Goal: Information Seeking & Learning: Learn about a topic

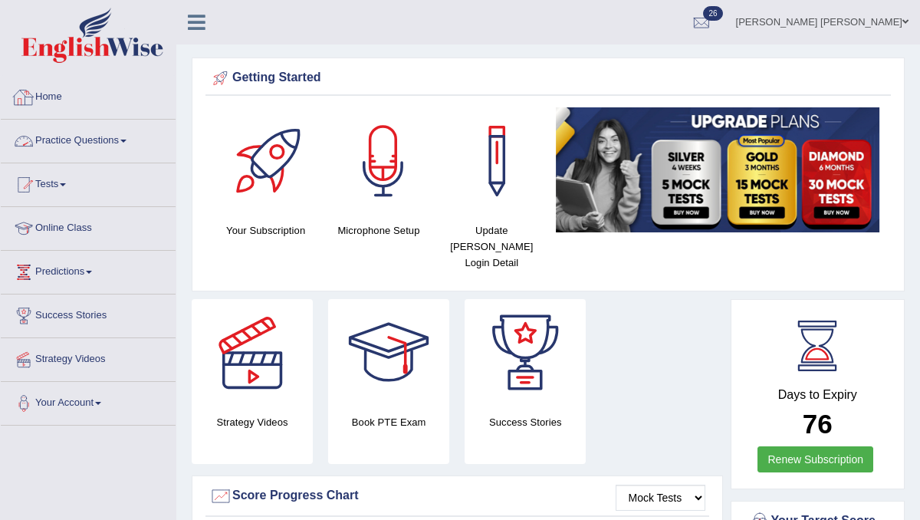
click at [74, 143] on link "Practice Questions" at bounding box center [88, 139] width 175 height 38
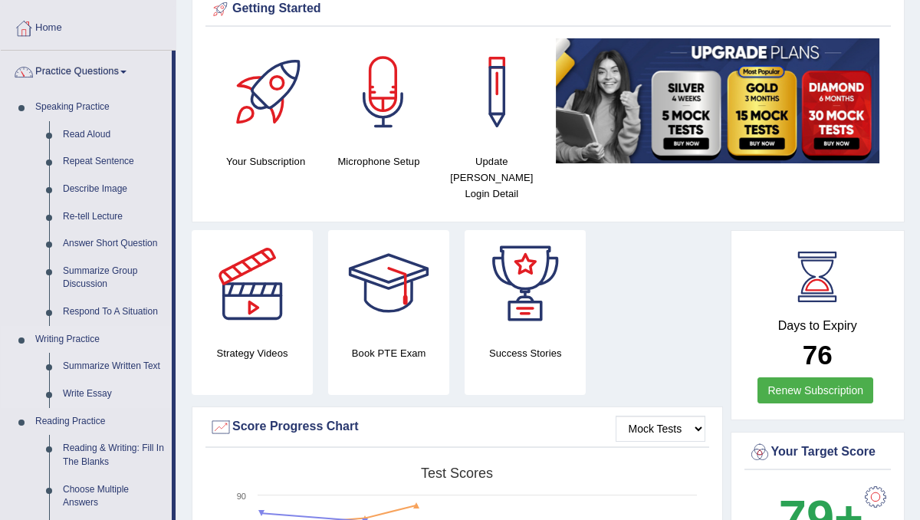
scroll to position [91, 0]
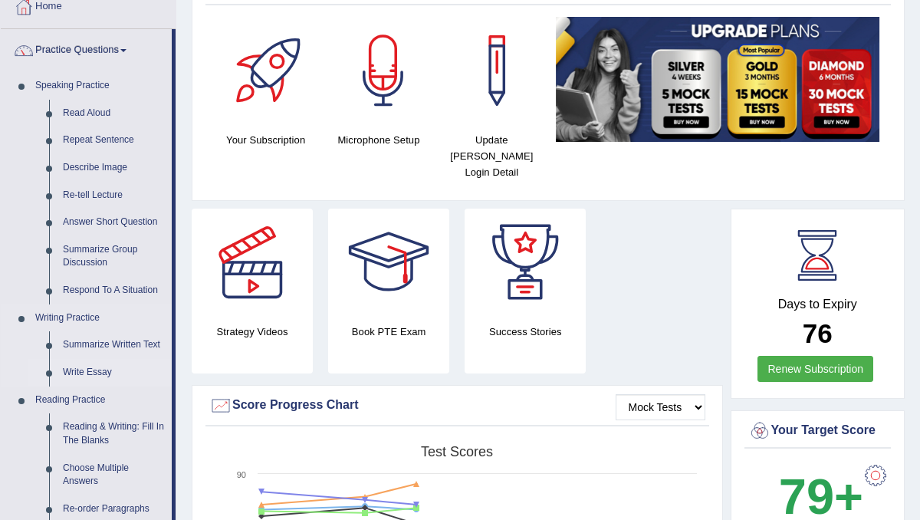
click at [91, 370] on link "Write Essay" at bounding box center [114, 373] width 116 height 28
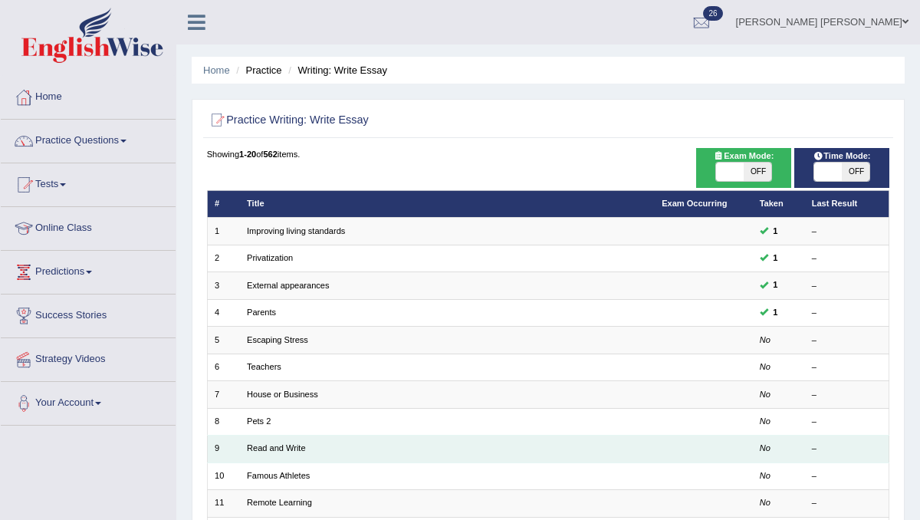
click at [402, 436] on td "Read and Write" at bounding box center [447, 449] width 415 height 27
click at [270, 446] on link "Read and Write" at bounding box center [276, 447] width 59 height 9
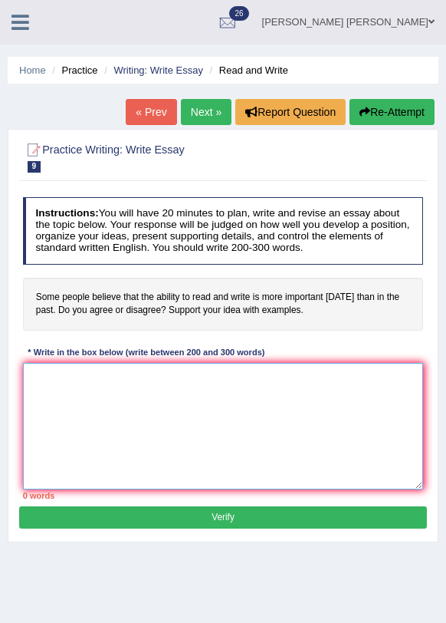
click at [61, 384] on textarea at bounding box center [223, 426] width 401 height 127
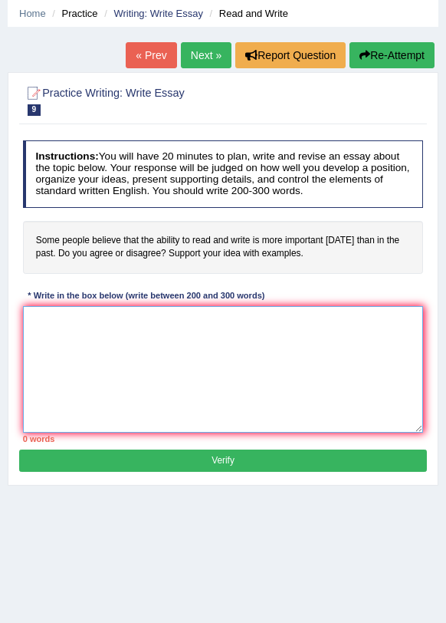
scroll to position [62, 0]
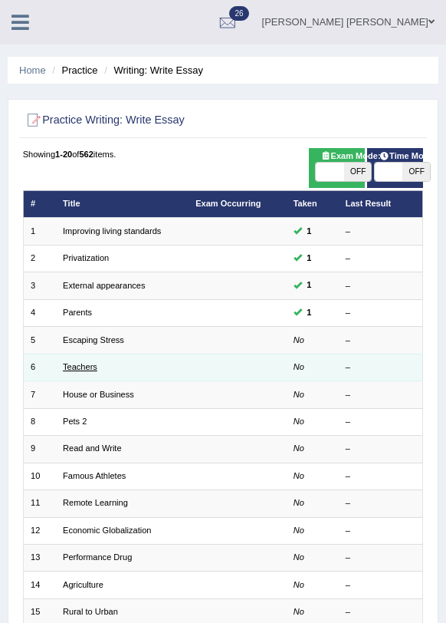
click at [88, 364] on link "Teachers" at bounding box center [80, 366] width 35 height 9
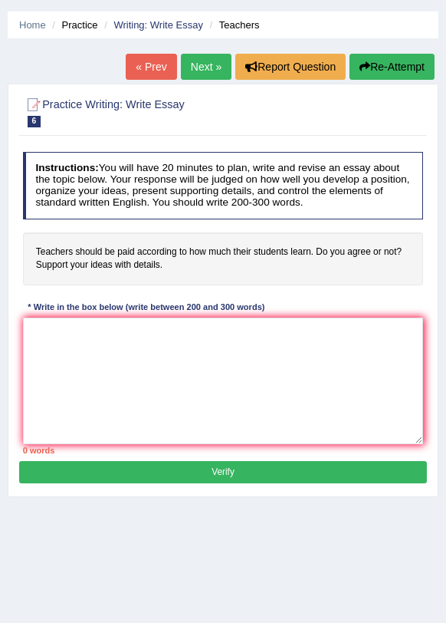
scroll to position [48, 0]
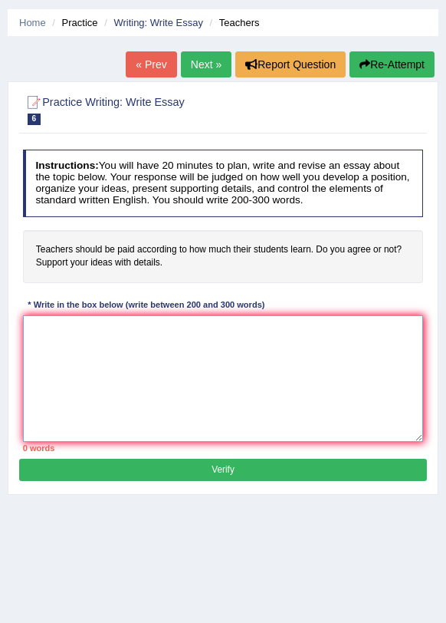
click at [45, 331] on textarea at bounding box center [223, 378] width 401 height 127
type textarea "T"
drag, startPoint x: 114, startPoint y: 329, endPoint x: 95, endPoint y: 328, distance: 18.4
click at [95, 328] on textarea "In this modern world, there is an ongoing" at bounding box center [223, 378] width 401 height 127
click at [195, 328] on textarea "In this modern era, there is an ongoing" at bounding box center [223, 378] width 401 height 127
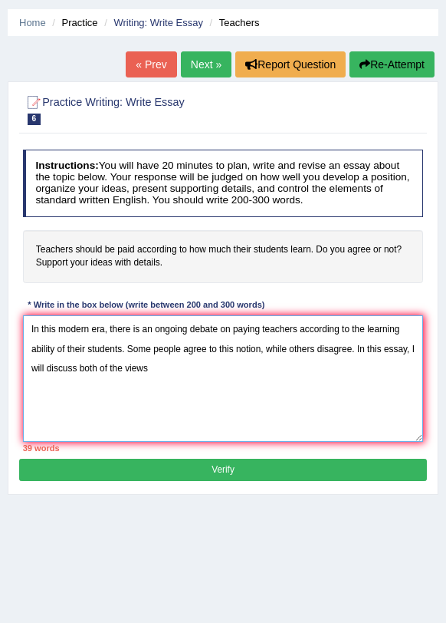
drag, startPoint x: 81, startPoint y: 367, endPoint x: 49, endPoint y: 367, distance: 32.2
click at [49, 367] on textarea "In this modern era, there is an ongoing debate on paying teachers according to …" at bounding box center [223, 378] width 401 height 127
click at [160, 371] on textarea "In this modern era, there is an ongoing debate on paying teachers according to …" at bounding box center [223, 378] width 401 height 127
click at [169, 367] on textarea "In this modern era, there is an ongoing debate on paying teachers according to …" at bounding box center [223, 378] width 401 height 127
click at [178, 380] on textarea "In this modern era, there is an ongoing debate on paying teachers according to …" at bounding box center [223, 378] width 401 height 127
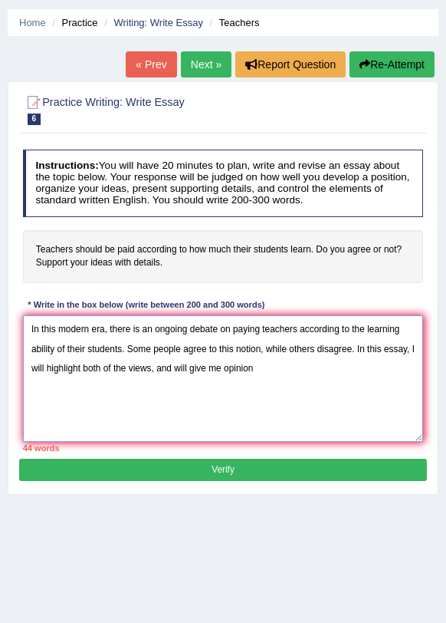
click at [214, 370] on textarea "In this modern era, there is an ongoing debate on paying teachers according to …" at bounding box center [223, 378] width 401 height 127
click at [280, 368] on textarea "In this modern era, there is an ongoing debate on paying teachers according to …" at bounding box center [223, 378] width 401 height 127
click at [325, 370] on textarea "In this modern era, there is an ongoing debate on paying teachers according to …" at bounding box center [223, 378] width 401 height 127
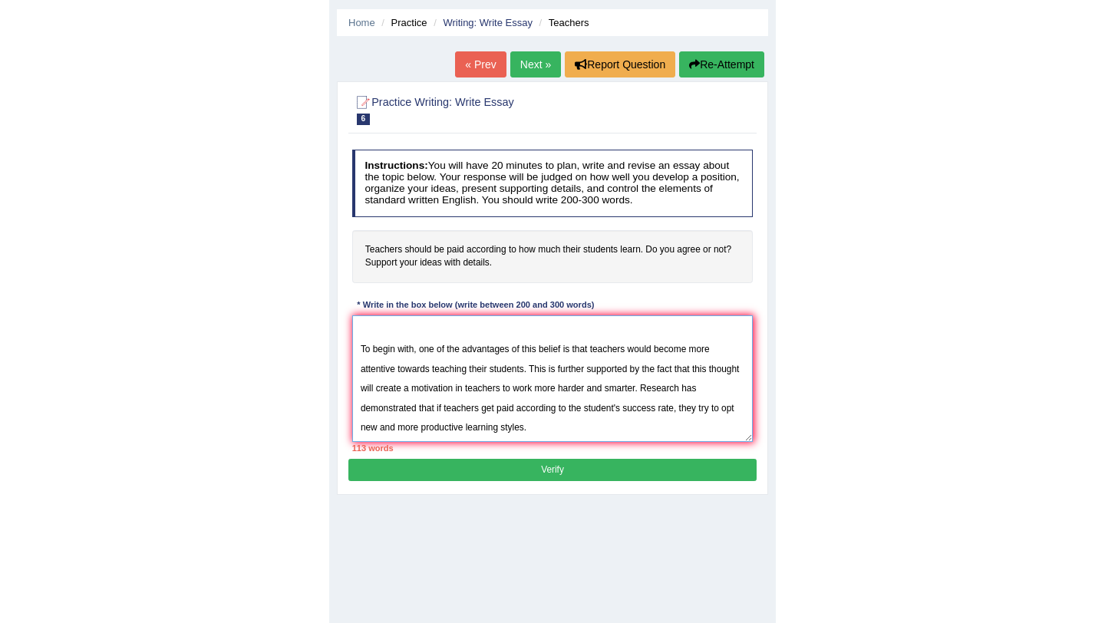
scroll to position [23, 0]
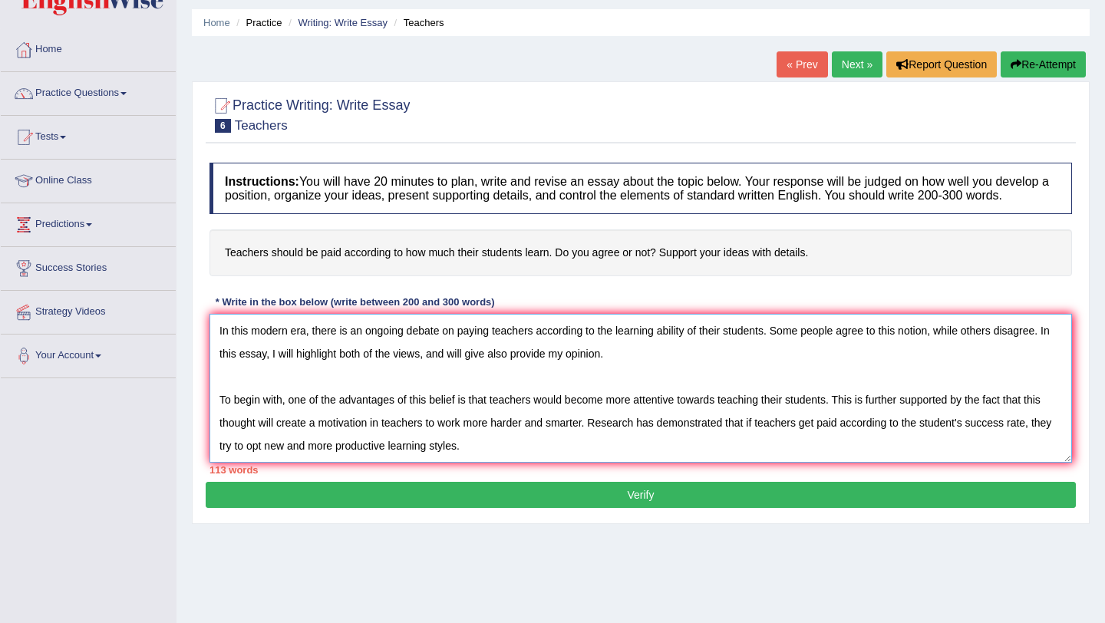
type textarea "In this modern era, there is an ongoing debate on paying teachers according to …"
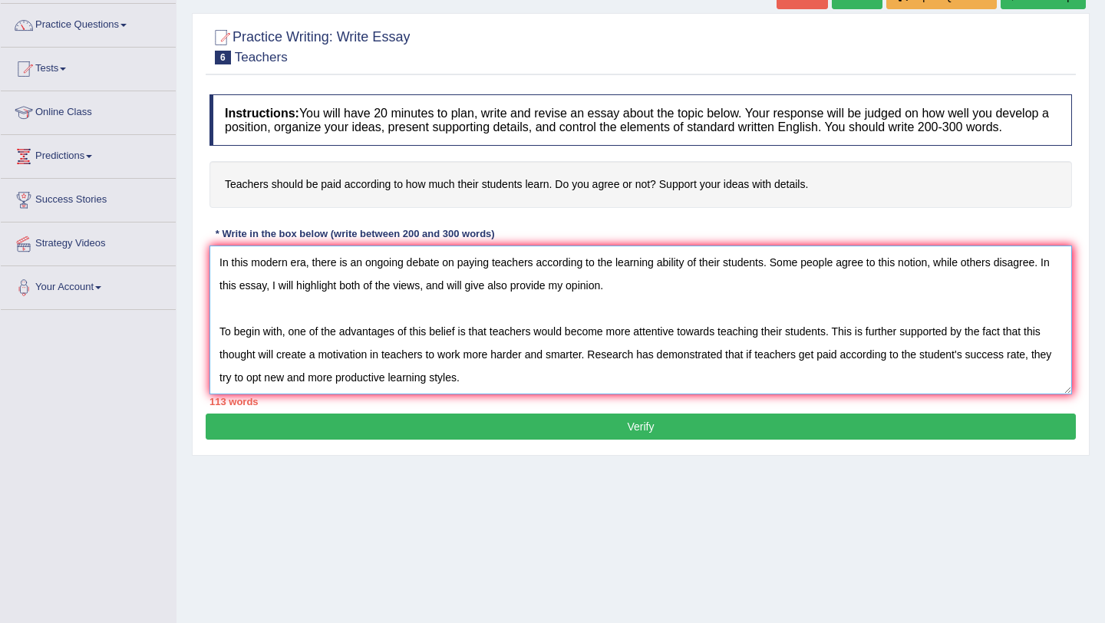
scroll to position [0, 0]
drag, startPoint x: 486, startPoint y: 374, endPoint x: 191, endPoint y: 237, distance: 325.3
click at [192, 237] on div "Practice Writing: Write Essay 6 Teachers Instructions: You will have 20 minutes…" at bounding box center [640, 234] width 897 height 443
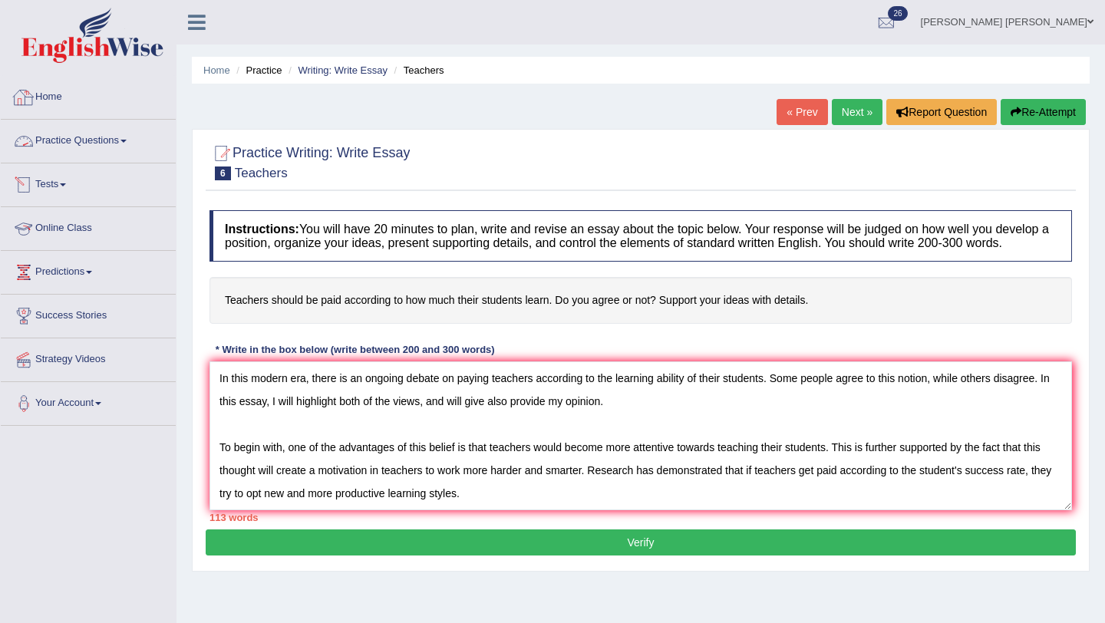
click at [58, 93] on link "Home" at bounding box center [88, 95] width 175 height 38
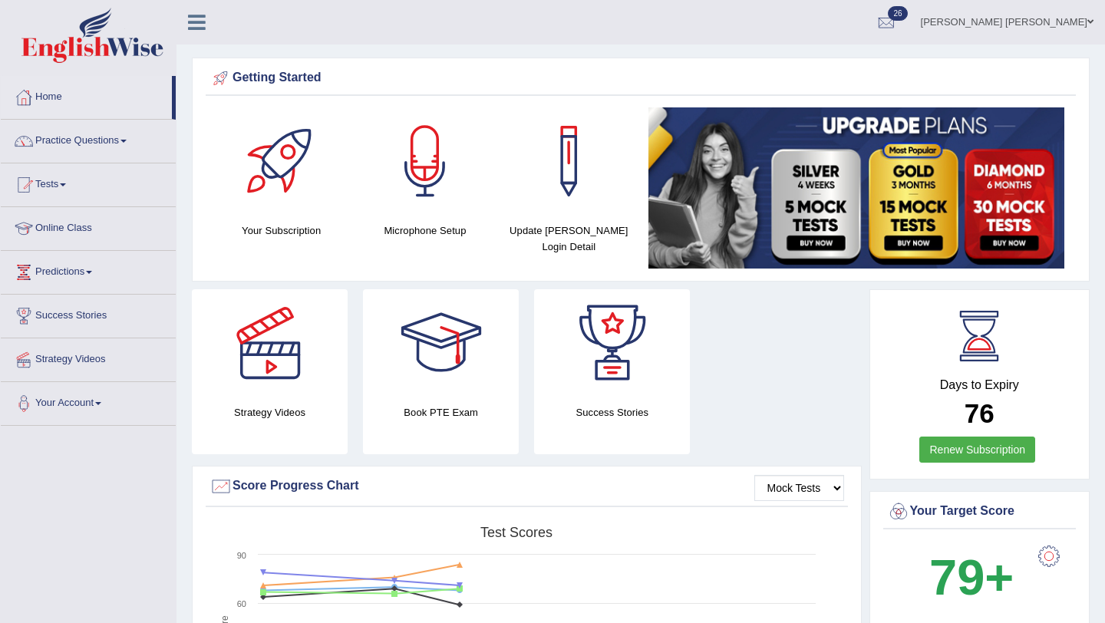
drag, startPoint x: 943, startPoint y: 382, endPoint x: 986, endPoint y: 420, distance: 57.1
click at [986, 420] on div "Days to Expiry 76 Renew Subscription" at bounding box center [979, 386] width 193 height 170
click at [100, 145] on link "Practice Questions" at bounding box center [88, 139] width 175 height 38
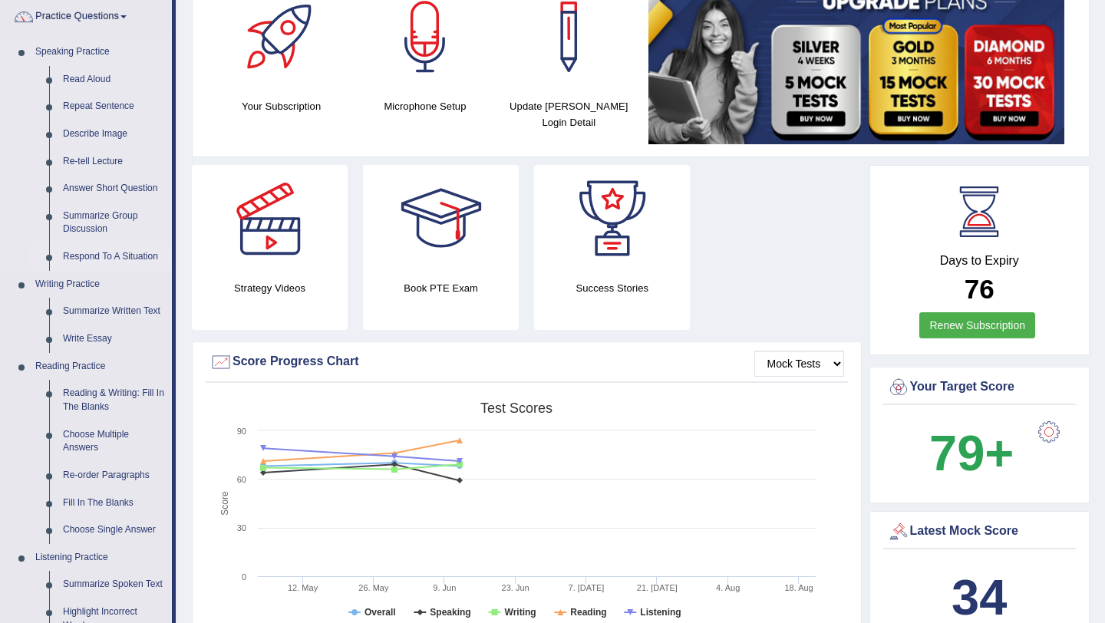
scroll to position [246, 0]
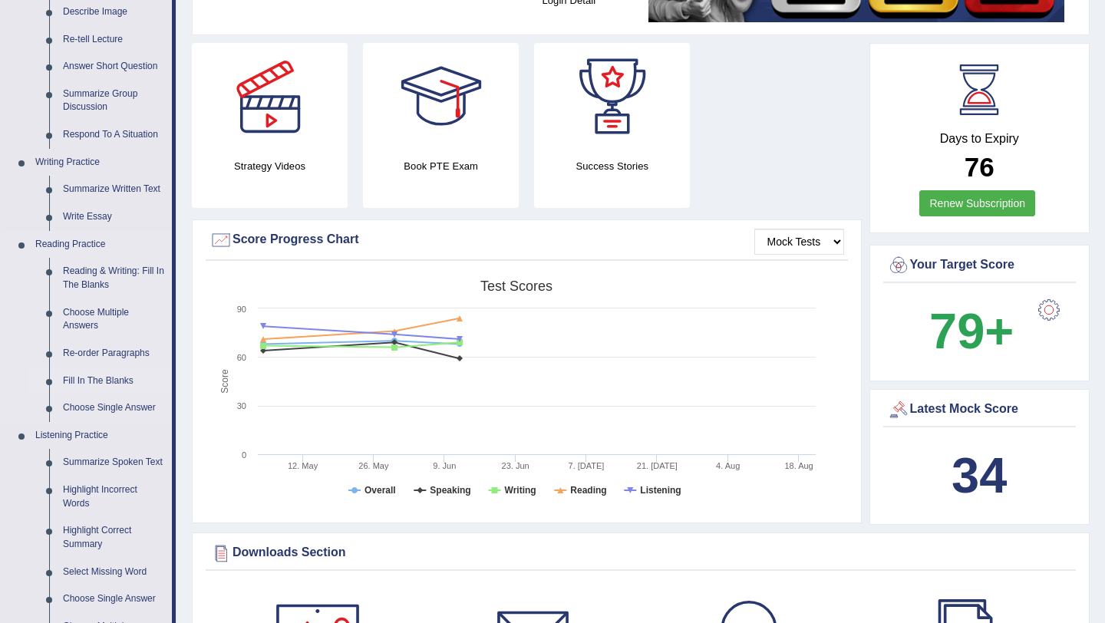
click at [114, 380] on link "Fill In The Blanks" at bounding box center [114, 381] width 116 height 28
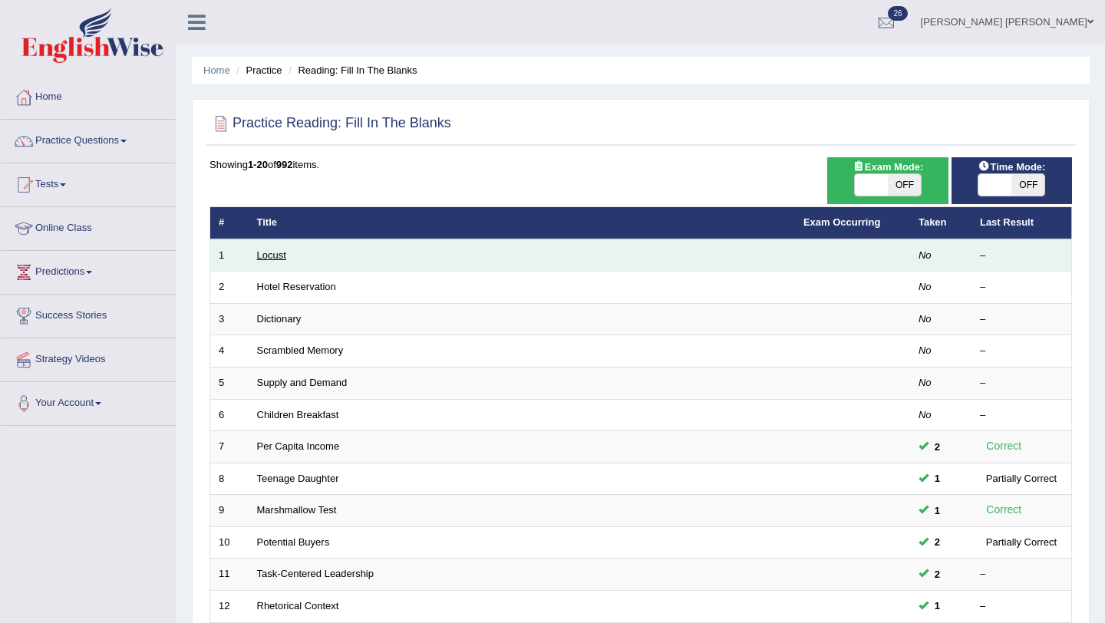
click at [271, 257] on link "Locust" at bounding box center [271, 255] width 29 height 12
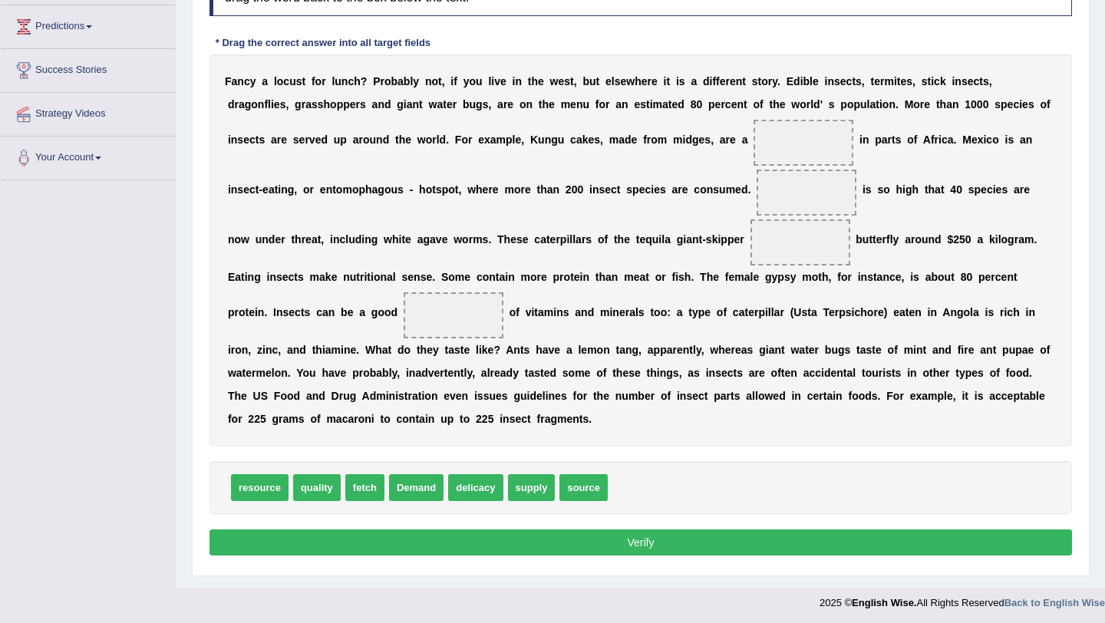
scroll to position [249, 0]
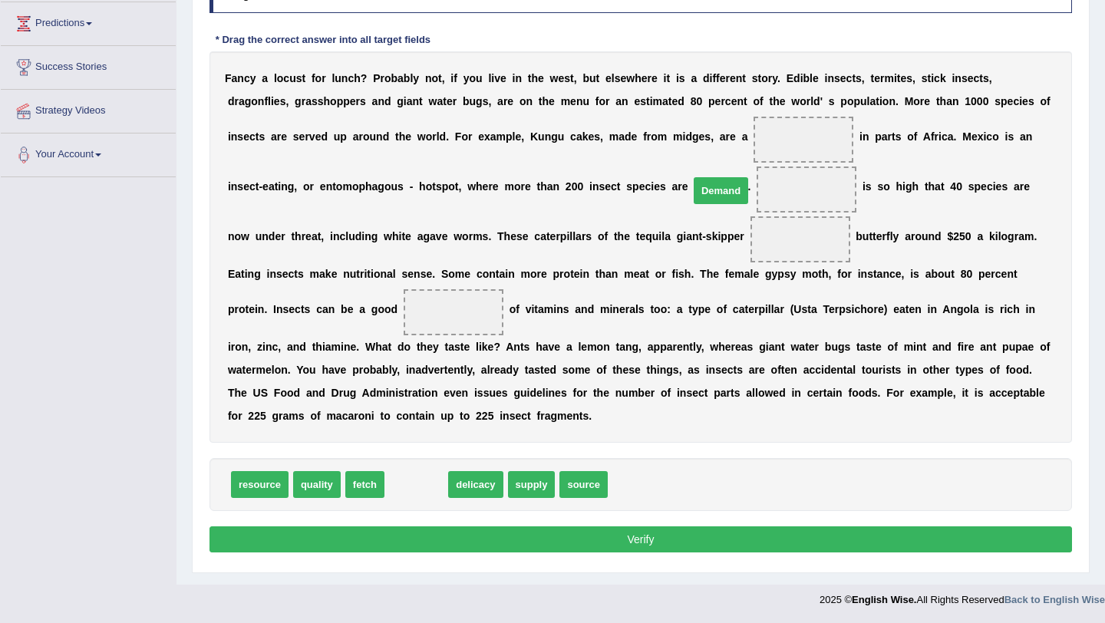
drag, startPoint x: 417, startPoint y: 486, endPoint x: 721, endPoint y: 193, distance: 422.6
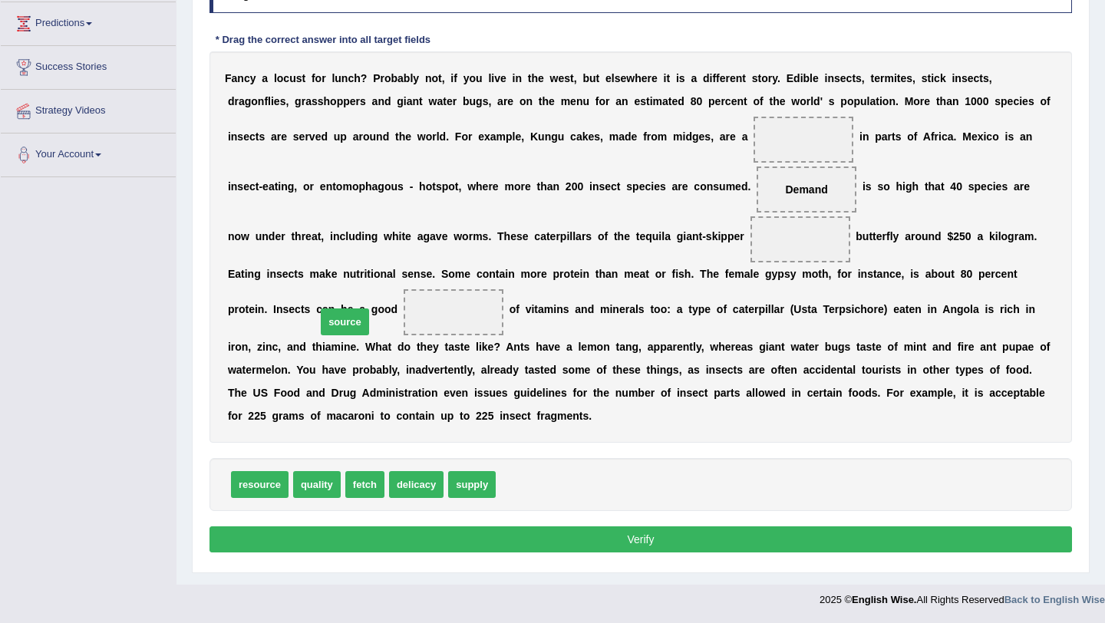
drag, startPoint x: 522, startPoint y: 489, endPoint x: 342, endPoint y: 326, distance: 242.8
click at [605, 539] on button "Verify" at bounding box center [640, 539] width 862 height 26
drag, startPoint x: 456, startPoint y: 488, endPoint x: 731, endPoint y: 143, distance: 441.1
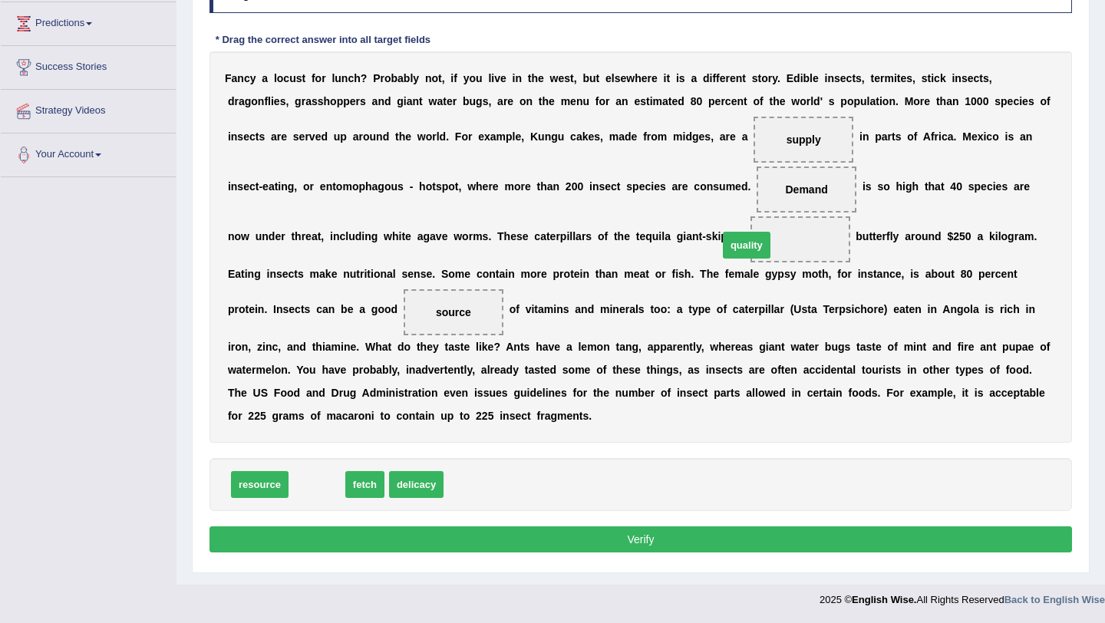
drag, startPoint x: 322, startPoint y: 487, endPoint x: 750, endPoint y: 247, distance: 490.8
click at [641, 537] on button "Verify" at bounding box center [640, 539] width 862 height 26
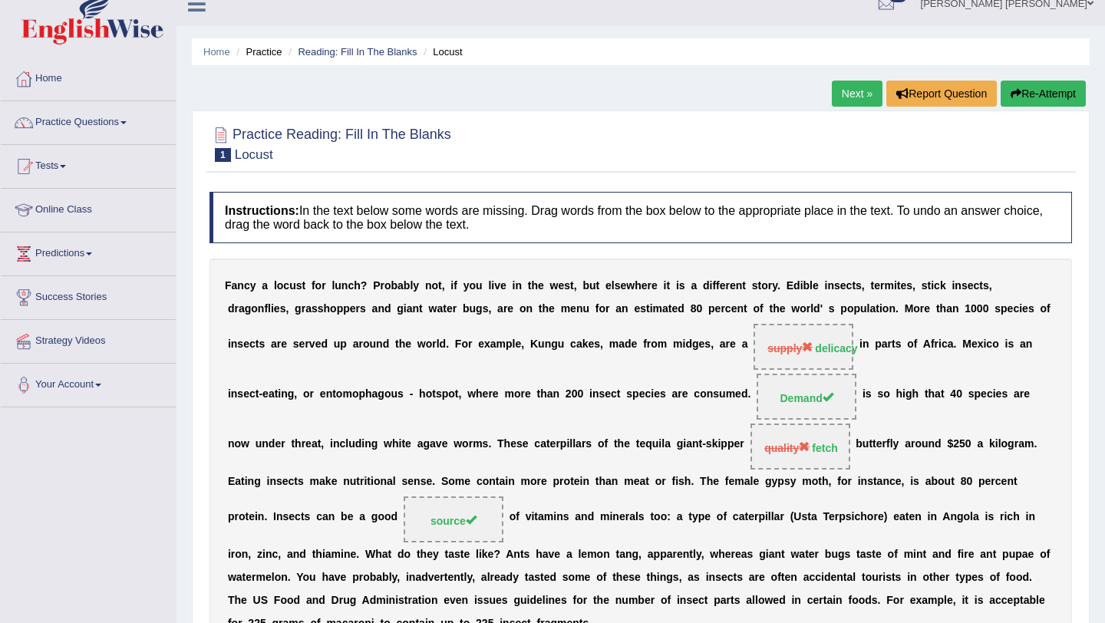
scroll to position [0, 0]
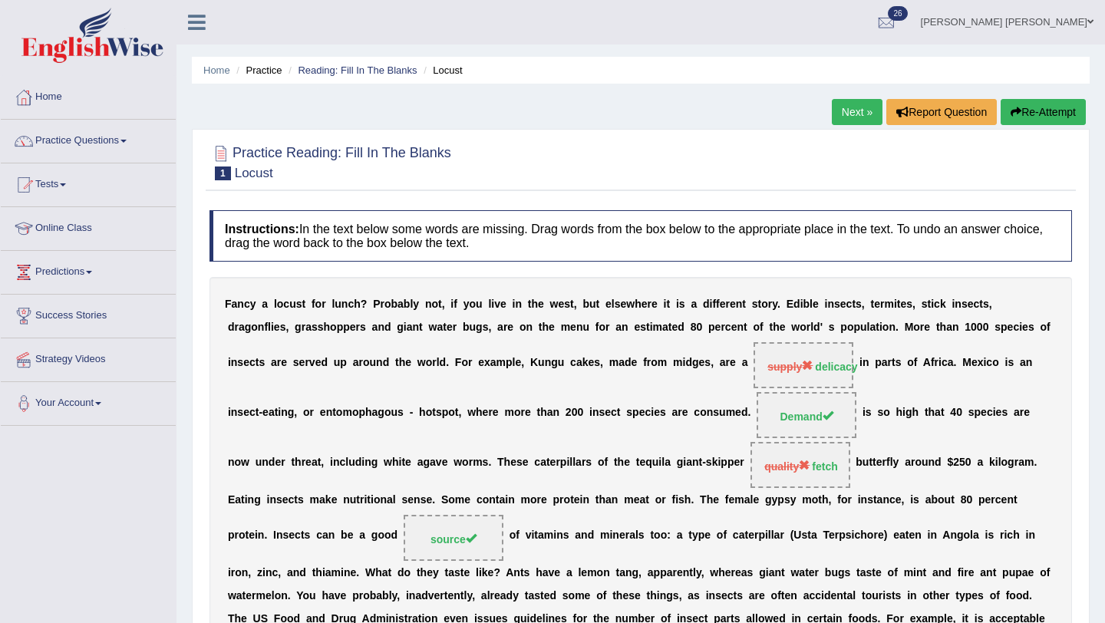
click at [839, 110] on link "Next »" at bounding box center [856, 112] width 51 height 26
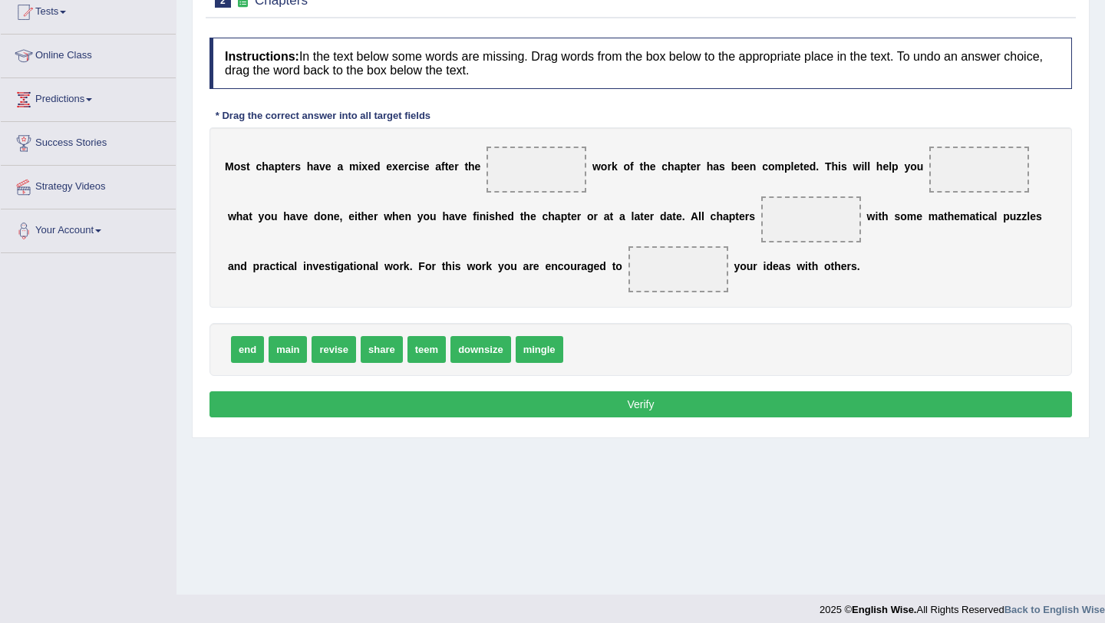
scroll to position [177, 0]
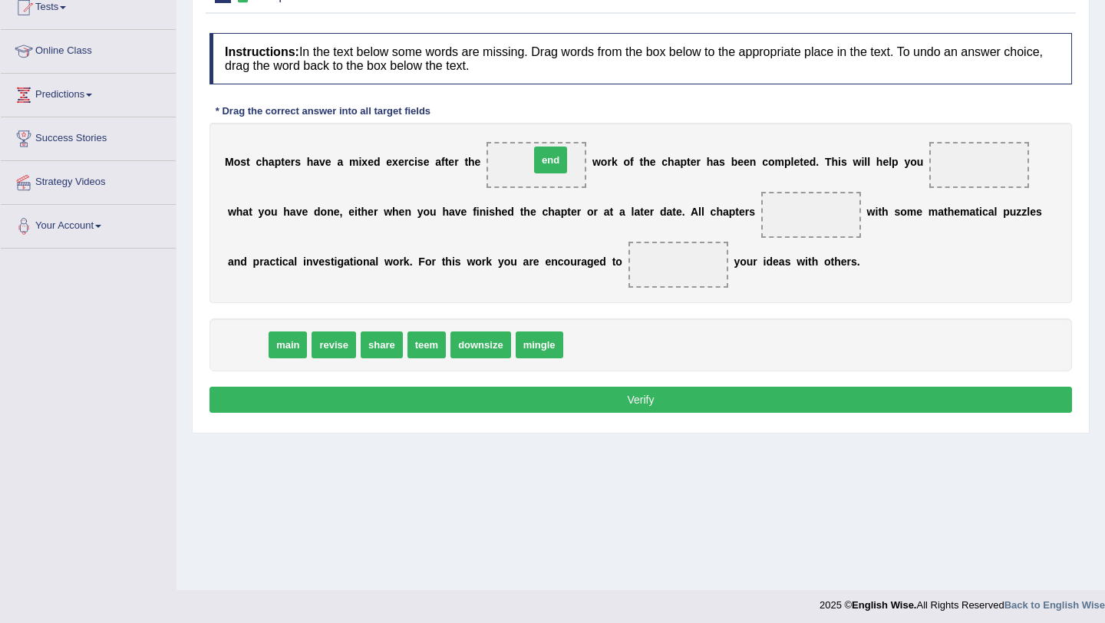
drag, startPoint x: 246, startPoint y: 348, endPoint x: 549, endPoint y: 166, distance: 353.7
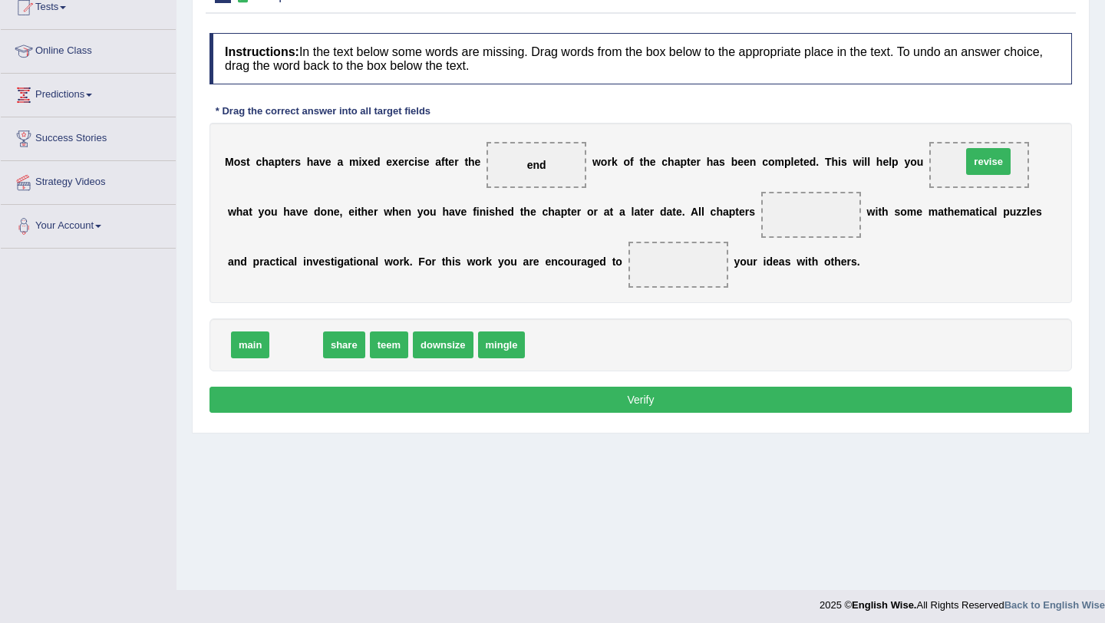
drag, startPoint x: 298, startPoint y: 346, endPoint x: 990, endPoint y: 163, distance: 715.8
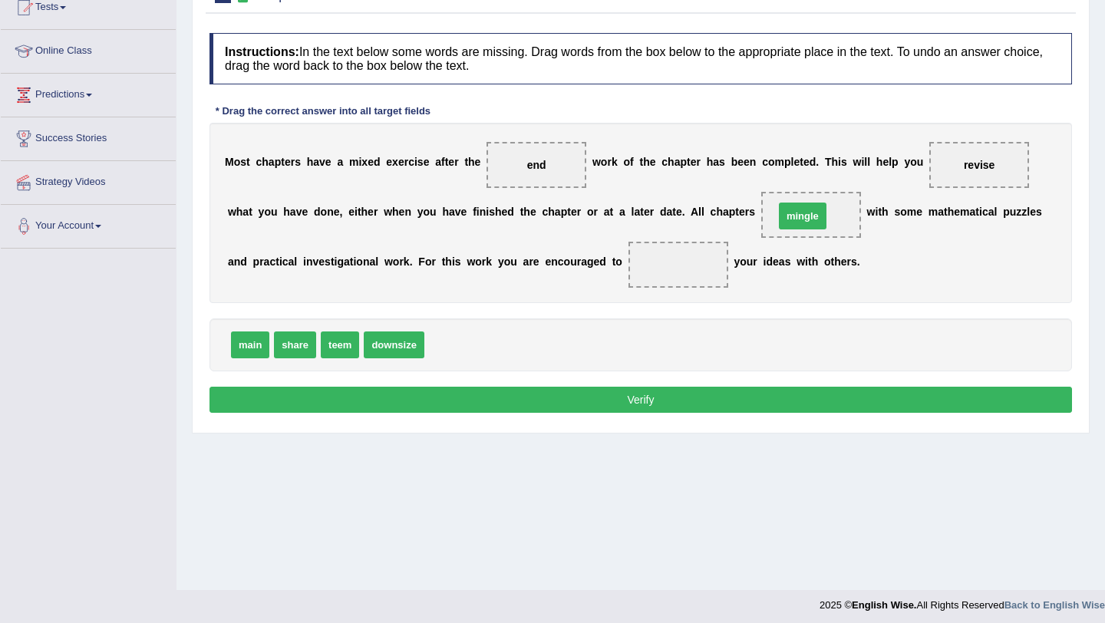
drag, startPoint x: 449, startPoint y: 346, endPoint x: 799, endPoint y: 217, distance: 372.8
drag, startPoint x: 294, startPoint y: 346, endPoint x: 677, endPoint y: 265, distance: 391.9
click at [615, 397] on button "Verify" at bounding box center [640, 400] width 862 height 26
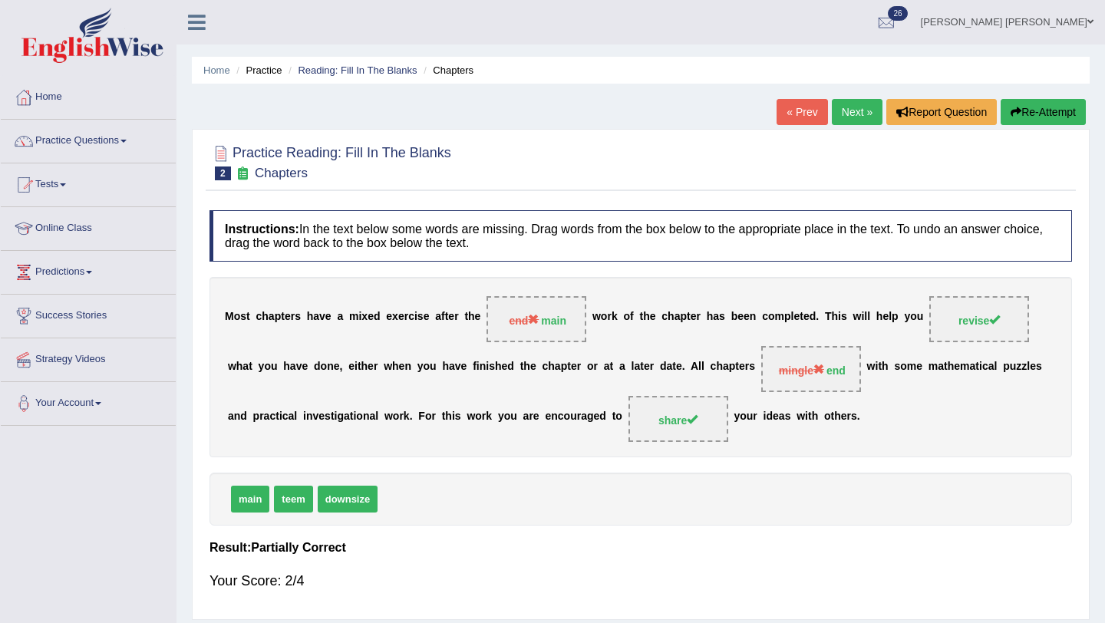
scroll to position [17, 0]
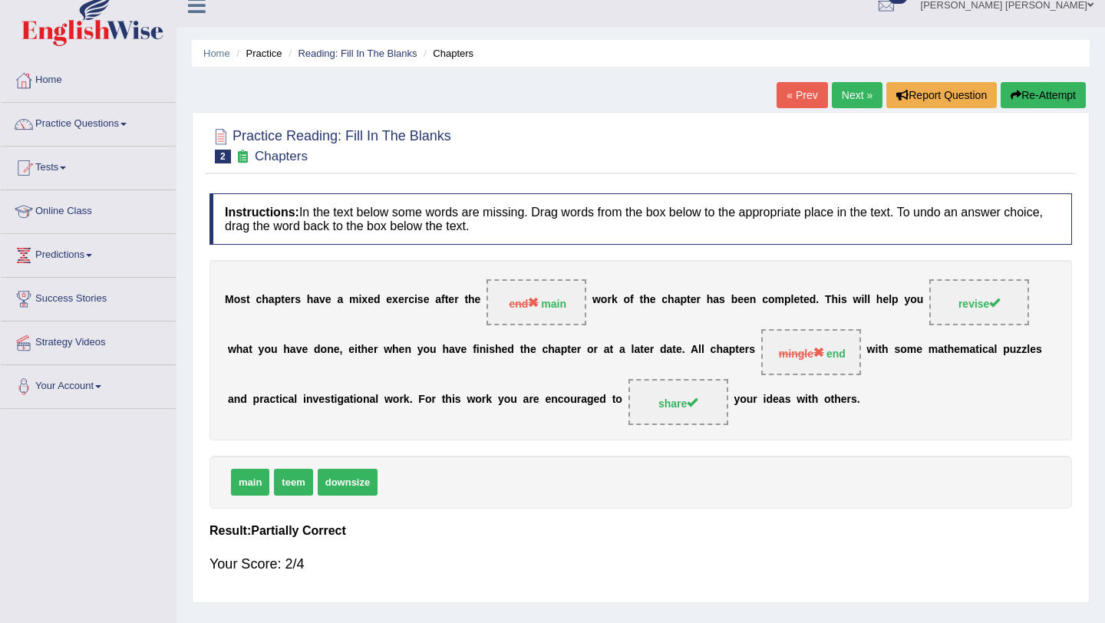
click at [842, 96] on link "Next »" at bounding box center [856, 95] width 51 height 26
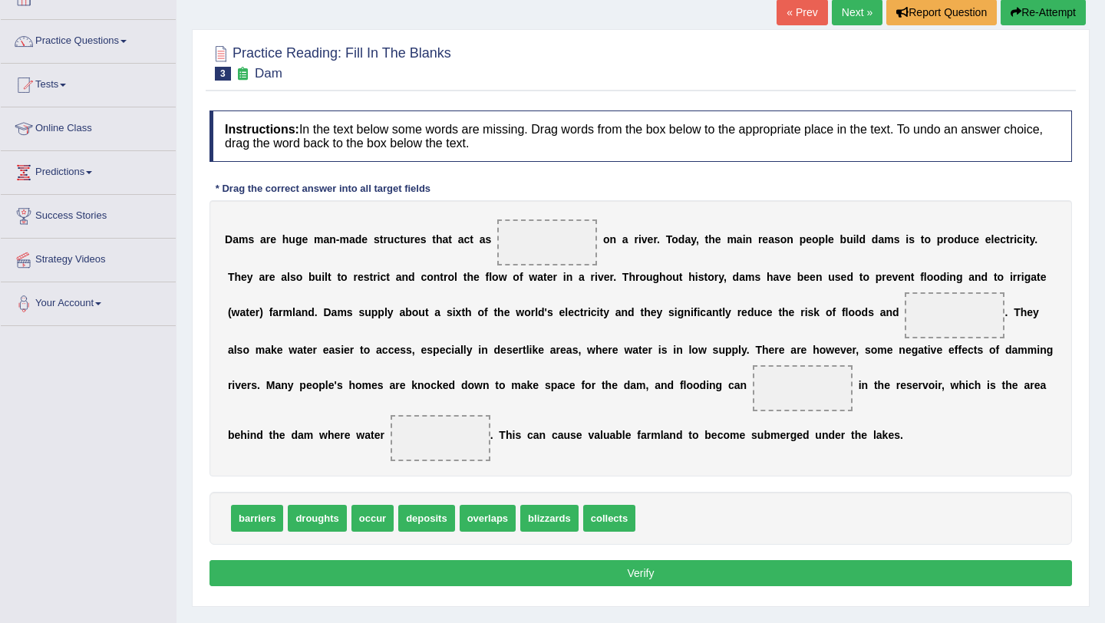
scroll to position [183, 0]
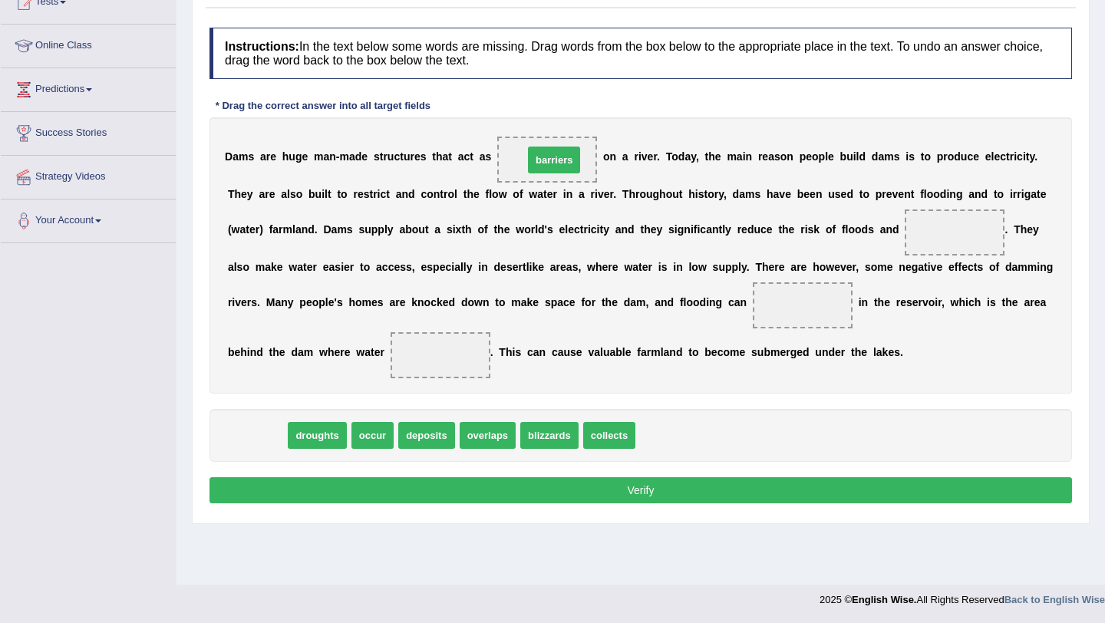
drag, startPoint x: 259, startPoint y: 439, endPoint x: 556, endPoint y: 161, distance: 406.5
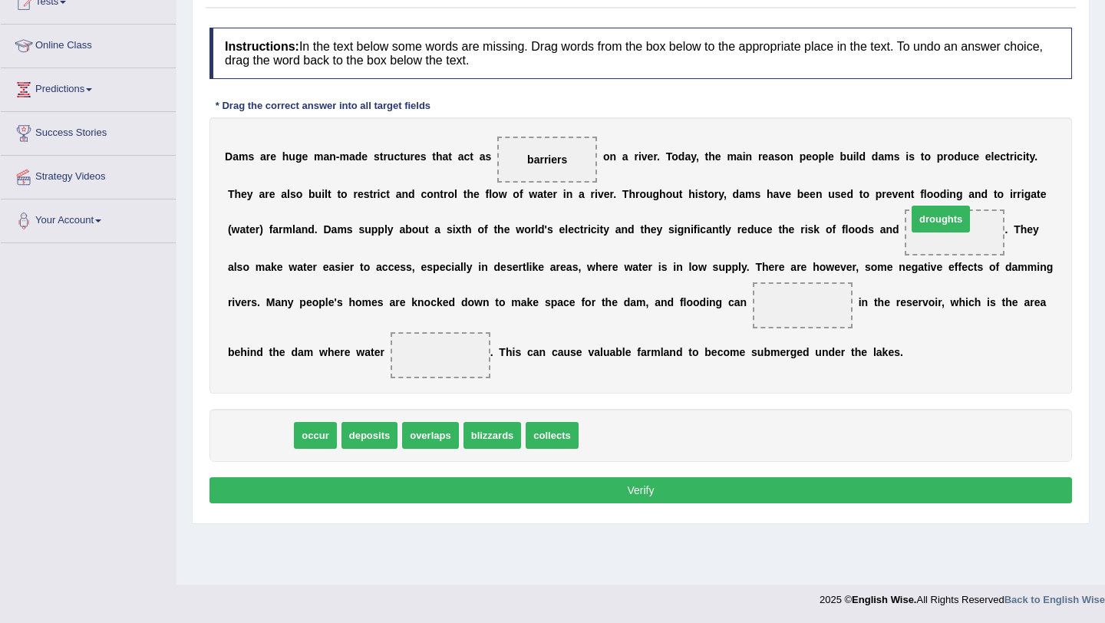
drag, startPoint x: 255, startPoint y: 444, endPoint x: 946, endPoint y: 232, distance: 722.3
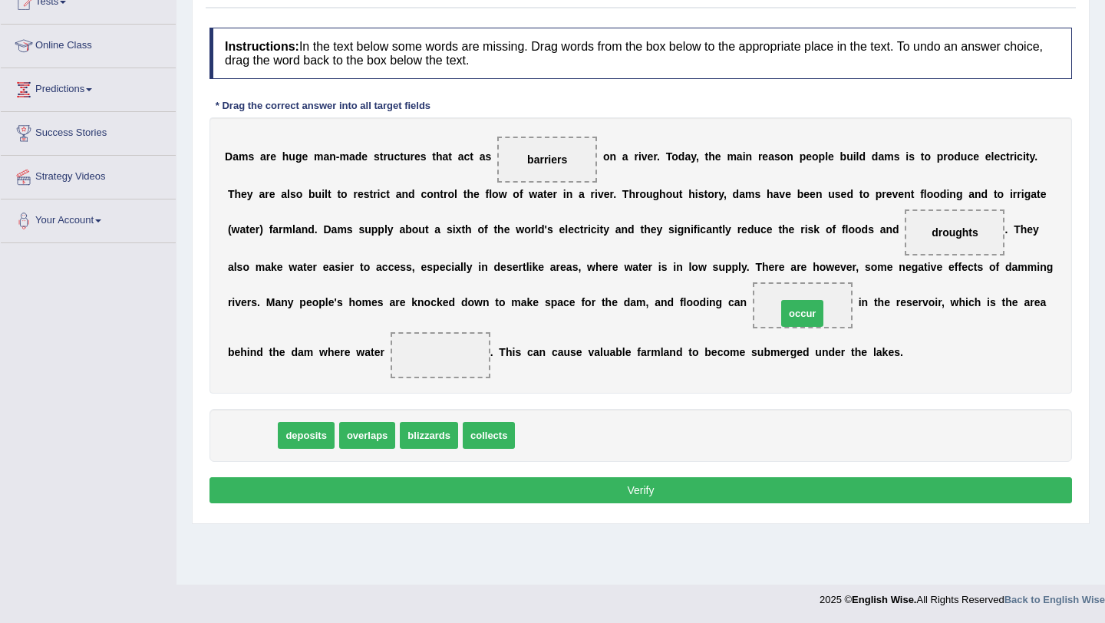
drag, startPoint x: 254, startPoint y: 440, endPoint x: 802, endPoint y: 311, distance: 563.6
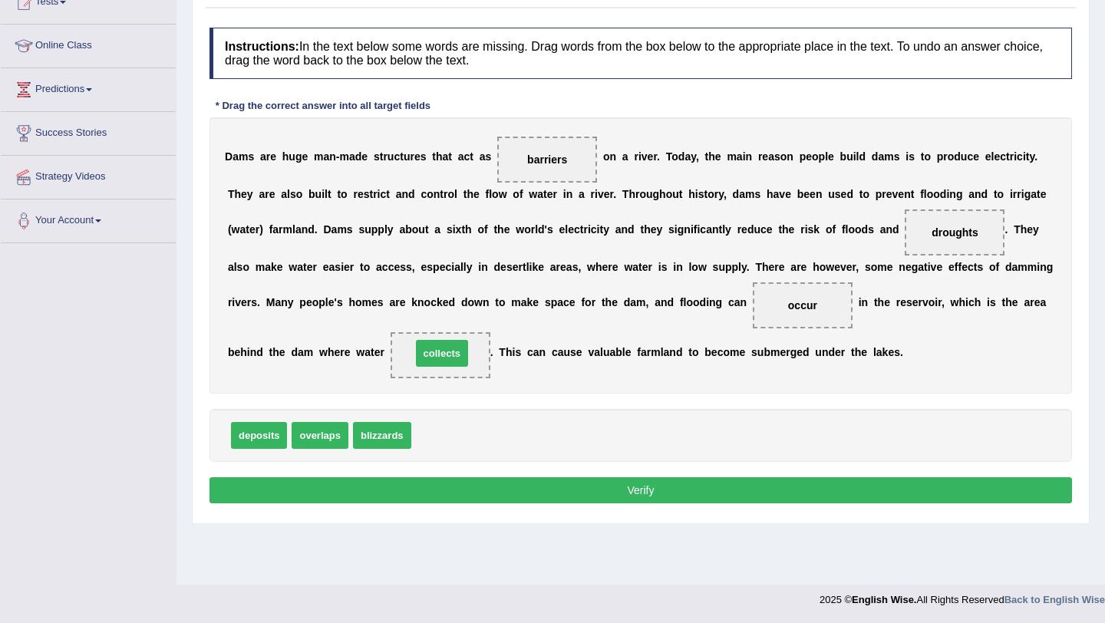
drag, startPoint x: 430, startPoint y: 433, endPoint x: 430, endPoint y: 354, distance: 79.8
click at [472, 495] on button "Verify" at bounding box center [640, 490] width 862 height 26
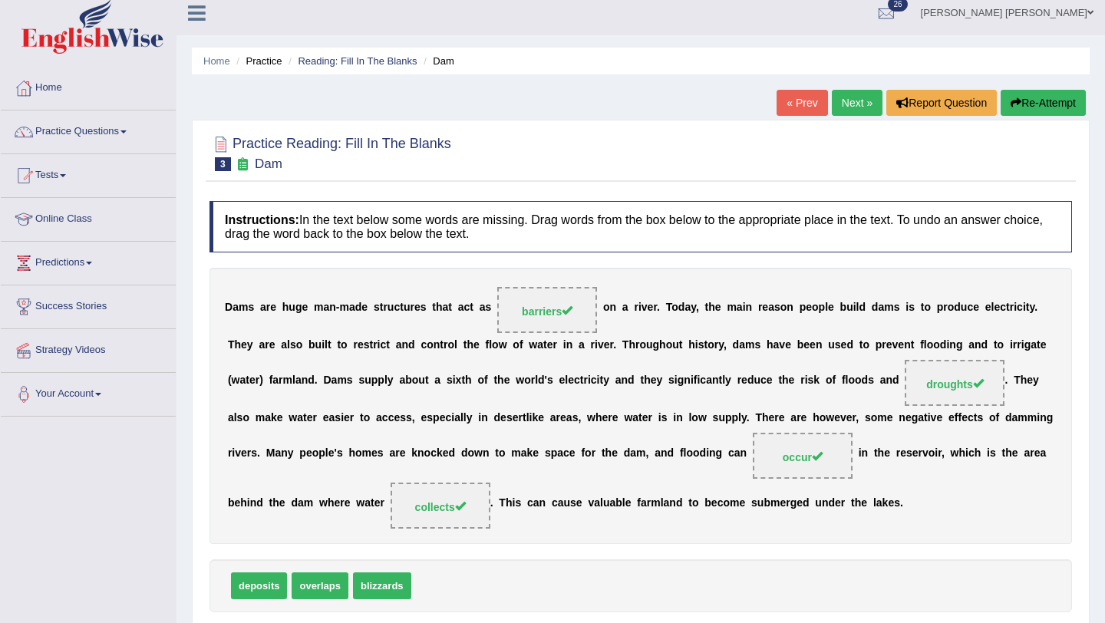
scroll to position [0, 0]
